Goal: Task Accomplishment & Management: Manage account settings

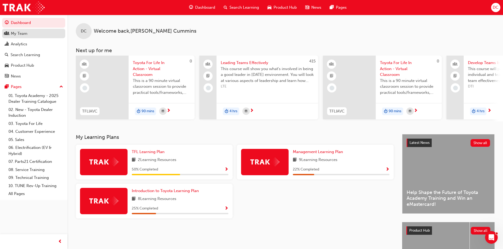
click at [34, 31] on div "My Team" at bounding box center [34, 33] width 58 height 7
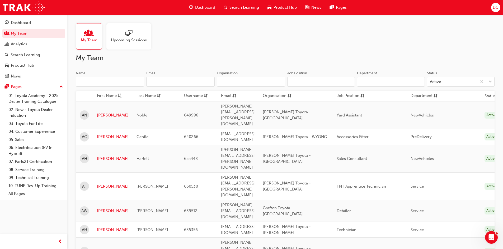
click at [117, 79] on input "Name" at bounding box center [110, 82] width 68 height 10
click at [104, 184] on link "[PERSON_NAME]" at bounding box center [113, 187] width 32 height 6
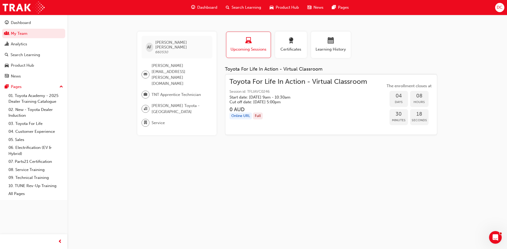
click at [281, 87] on div "Toyota For Life In Action - Virtual Classroom Session id: TFLIAVC0246 Start dat…" at bounding box center [297, 92] width 137 height 26
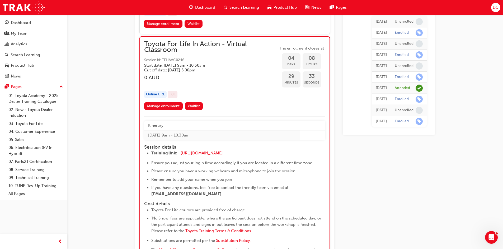
scroll to position [860, 0]
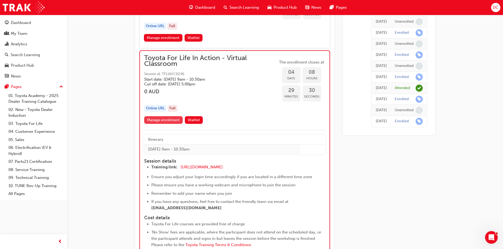
click at [163, 118] on link "Manage enrollment" at bounding box center [163, 120] width 39 height 8
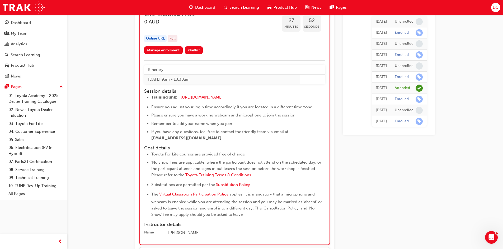
scroll to position [939, 0]
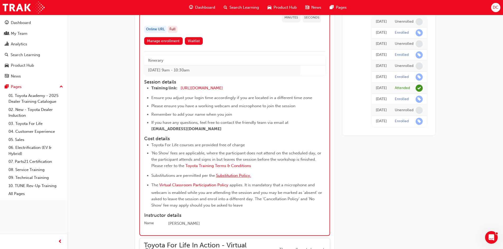
click at [236, 176] on span "Substitution Policy." at bounding box center [233, 175] width 35 height 5
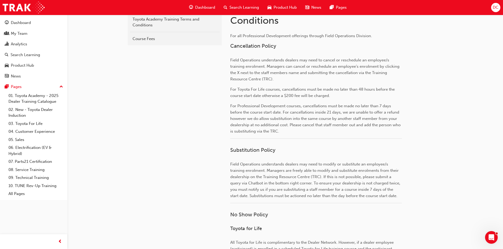
scroll to position [132, 0]
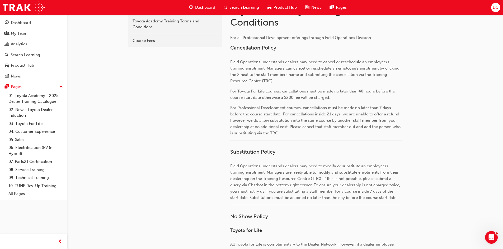
click at [264, 91] on span "For Toyota For Life courses, cancellations must be made no later than 48 hours …" at bounding box center [312, 94] width 165 height 11
click at [301, 91] on span "For Toyota For Life courses, cancellations must be made no later than 48 hours …" at bounding box center [312, 94] width 165 height 11
drag, startPoint x: 319, startPoint y: 91, endPoint x: 326, endPoint y: 92, distance: 6.9
click at [323, 92] on span "For Toyota For Life courses, cancellations must be made no later than 48 hours …" at bounding box center [312, 94] width 165 height 11
click at [339, 92] on span "For Toyota For Life courses, cancellations must be made no later than 48 hours …" at bounding box center [312, 94] width 165 height 11
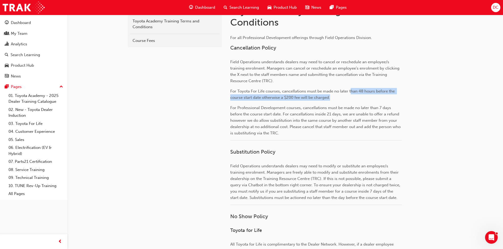
drag, startPoint x: 359, startPoint y: 94, endPoint x: 363, endPoint y: 94, distance: 3.7
click at [363, 94] on p "For Toyota For Life courses, cancellations must be made no later than 48 hours …" at bounding box center [316, 94] width 172 height 13
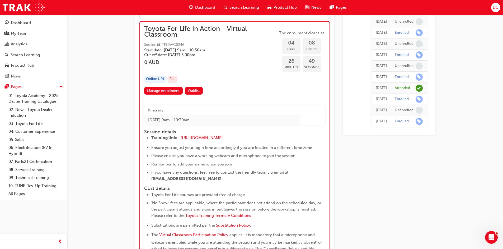
scroll to position [885, 0]
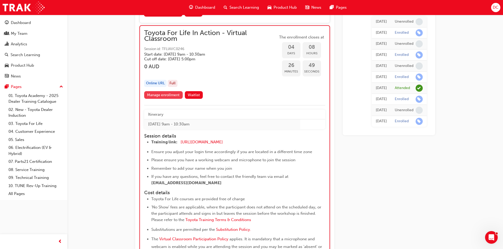
click at [167, 93] on link "Manage enrollment" at bounding box center [163, 95] width 39 height 8
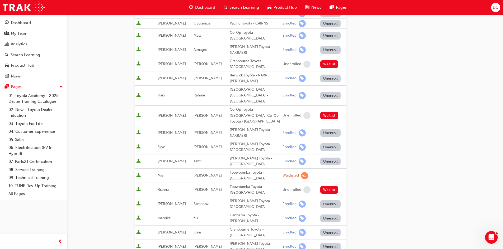
scroll to position [158, 0]
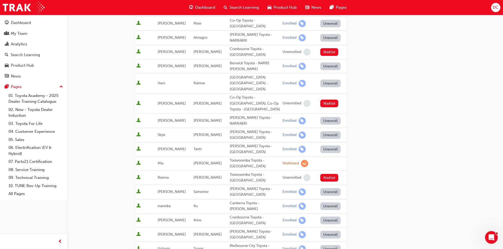
click at [328, 231] on button "Unenroll" at bounding box center [330, 235] width 21 height 8
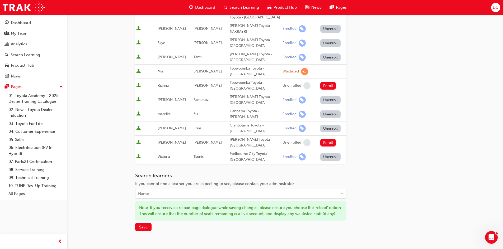
scroll to position [283, 0]
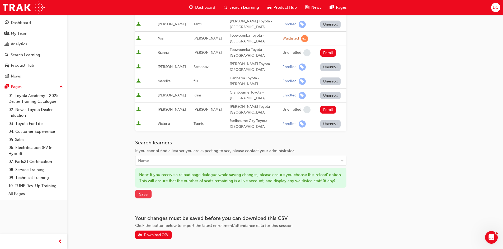
click at [140, 192] on span "Save" at bounding box center [143, 194] width 8 height 5
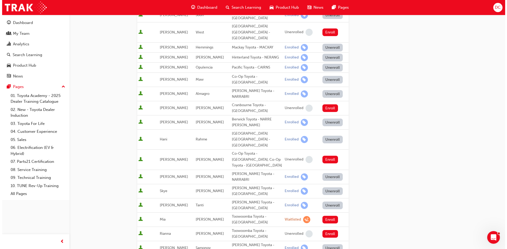
scroll to position [0, 0]
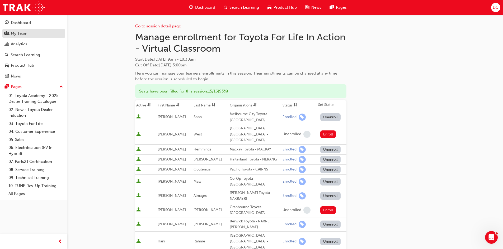
click at [10, 30] on div "My Team" at bounding box center [34, 33] width 58 height 7
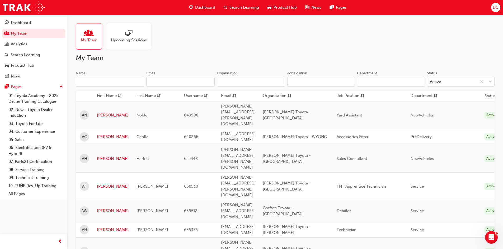
click at [102, 249] on link "[PERSON_NAME]" at bounding box center [113, 252] width 32 height 6
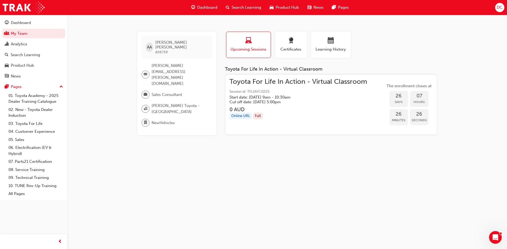
click at [307, 82] on span "Toyota For Life In Action - Virtual Classroom" at bounding box center [297, 82] width 137 height 6
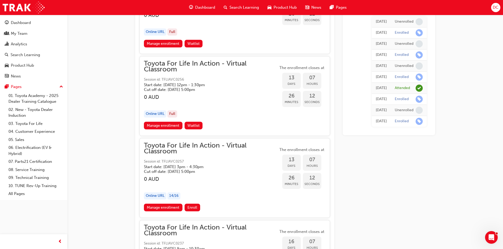
scroll to position [2428, 0]
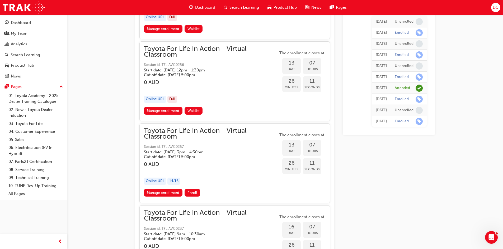
click at [159, 193] on link "Manage enrollment" at bounding box center [163, 193] width 39 height 8
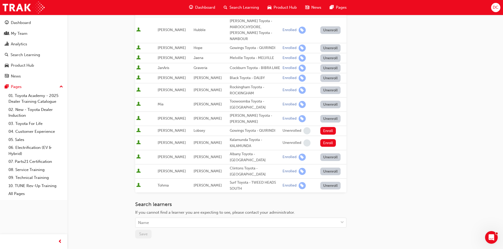
scroll to position [132, 0]
click at [199, 218] on div "Name" at bounding box center [236, 222] width 203 height 9
type input "aidan"
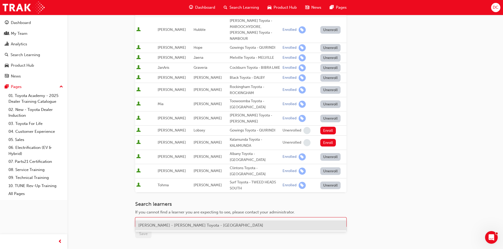
click at [204, 222] on div "Aidan Fullagar - Brian Hilton Toyota - NORTH GOSFORD" at bounding box center [240, 226] width 211 height 10
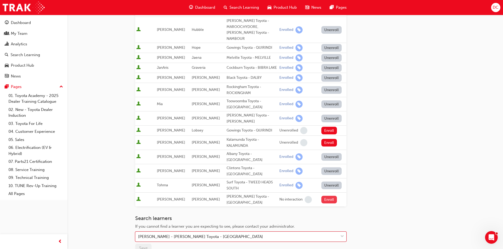
click at [328, 196] on button "Enroll" at bounding box center [329, 200] width 16 height 8
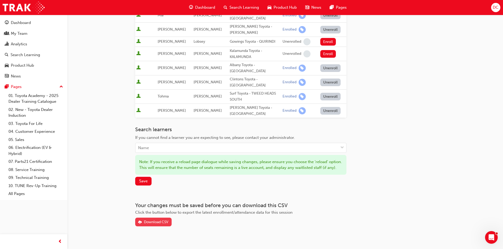
scroll to position [224, 0]
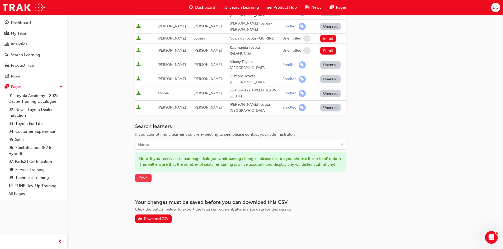
click at [140, 174] on button "Save" at bounding box center [143, 178] width 16 height 9
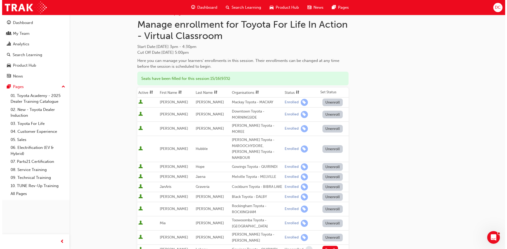
scroll to position [0, 0]
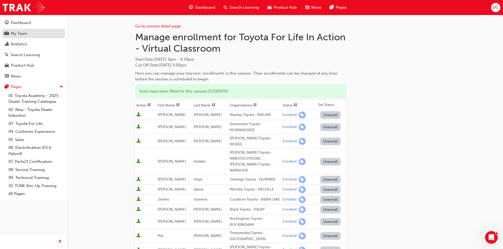
click at [27, 35] on div "My Team" at bounding box center [19, 34] width 17 height 6
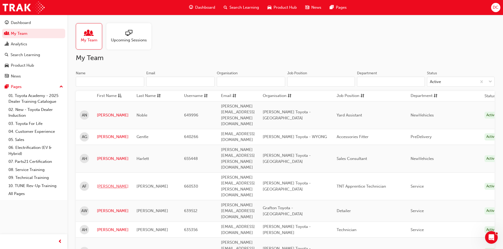
click at [103, 184] on link "[PERSON_NAME]" at bounding box center [113, 187] width 32 height 6
